Goal: Check status: Check status

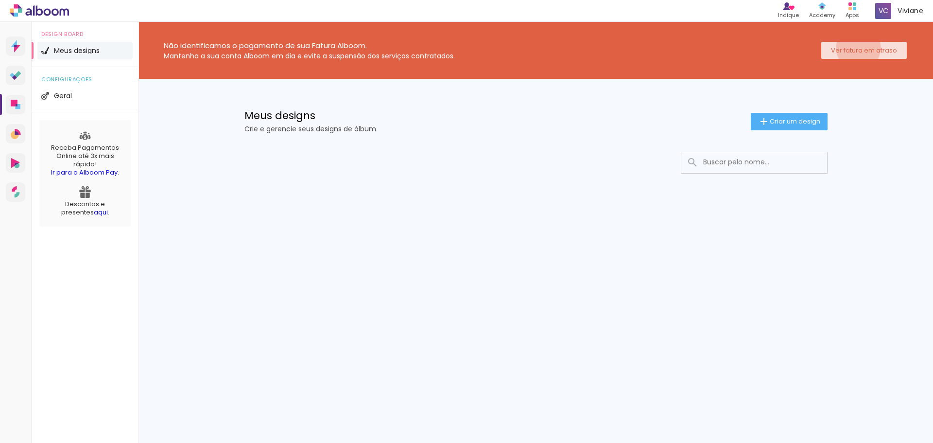
click at [0, 0] on slot "Ver fatura em atraso" at bounding box center [0, 0] width 0 height 0
click at [15, 49] on icon at bounding box center [17, 48] width 6 height 7
